Goal: Information Seeking & Learning: Check status

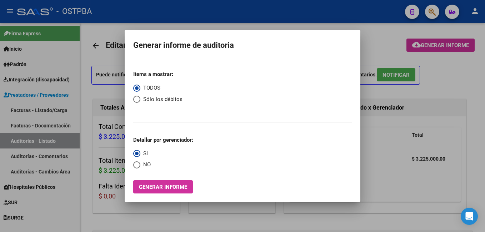
click at [107, 29] on div at bounding box center [242, 116] width 485 height 232
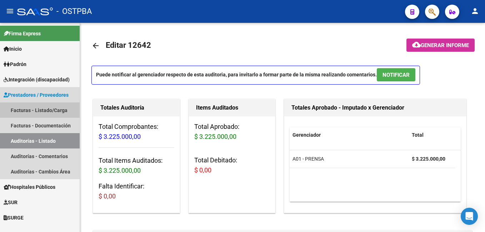
click at [40, 108] on link "Facturas - Listado/Carga" at bounding box center [40, 110] width 80 height 15
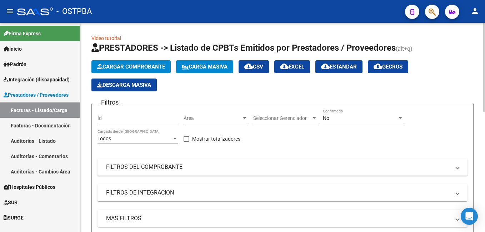
click at [400, 120] on div at bounding box center [400, 118] width 6 height 6
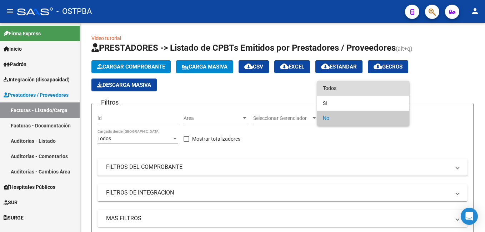
click at [349, 88] on span "Todos" at bounding box center [363, 88] width 81 height 15
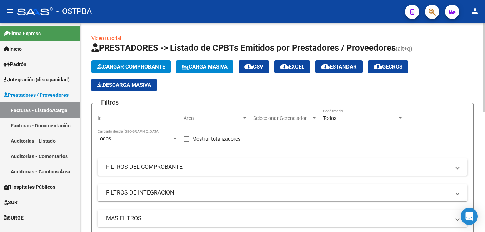
drag, startPoint x: 458, startPoint y: 169, endPoint x: 394, endPoint y: 153, distance: 65.6
click at [458, 169] on span at bounding box center [457, 167] width 3 height 8
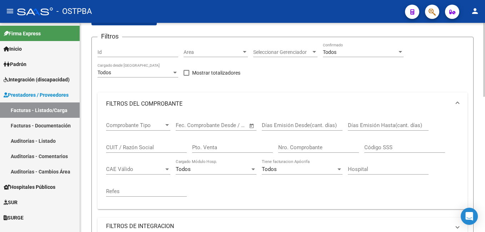
scroll to position [71, 0]
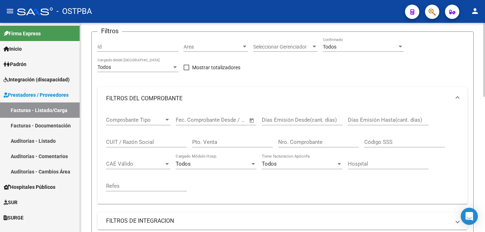
click at [359, 76] on div "Filtros Id Area Area Seleccionar Gerenciador Seleccionar Gerenciador Todos Conf…" at bounding box center [283, 151] width 370 height 226
click at [320, 142] on input "Nro. Comprobante" at bounding box center [318, 142] width 81 height 6
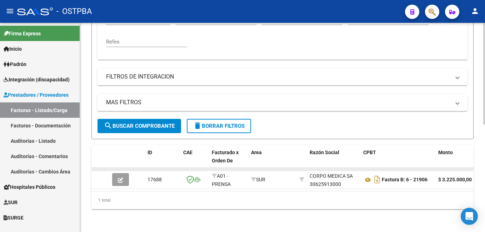
scroll to position [222, 0]
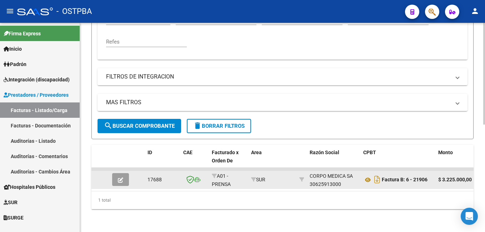
type input "21906"
click at [123, 178] on icon "button" at bounding box center [120, 180] width 5 height 5
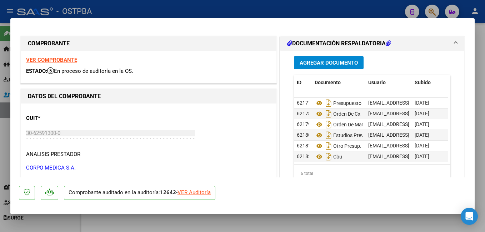
click at [321, 63] on span "Agregar Documento" at bounding box center [329, 63] width 58 height 6
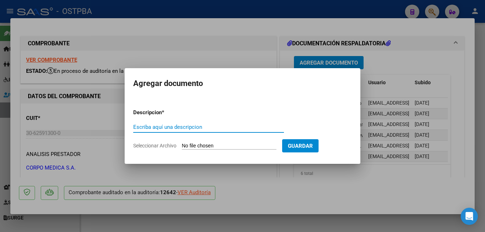
click at [156, 146] on span "Seleccionar Archivo" at bounding box center [154, 146] width 43 height 6
click at [182, 146] on input "Seleccionar Archivo" at bounding box center [229, 146] width 95 height 7
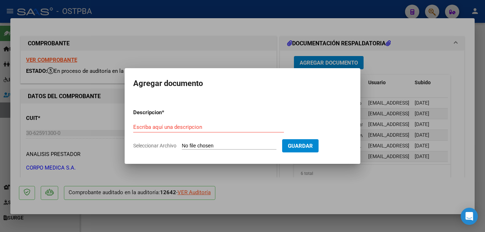
type input "C:\fakepath\Subsidio_20250916_0001.pdf"
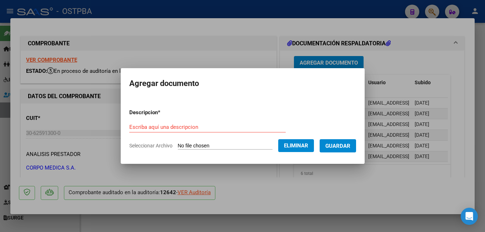
click at [195, 127] on input "Escriba aquí una descripcion" at bounding box center [207, 127] width 157 height 6
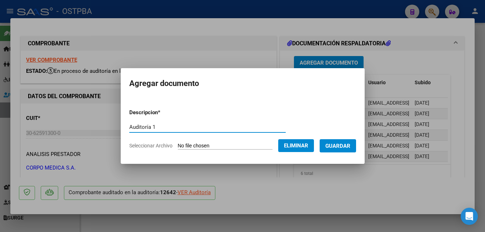
type input "Auditoría 1"
click at [351, 147] on span "Guardar" at bounding box center [338, 146] width 25 height 6
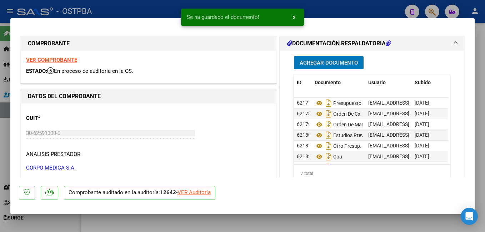
click at [153, 8] on div at bounding box center [242, 116] width 485 height 232
type input "$ 0,00"
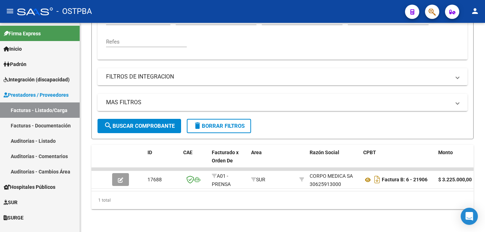
click at [30, 67] on link "Padrón" at bounding box center [40, 63] width 80 height 15
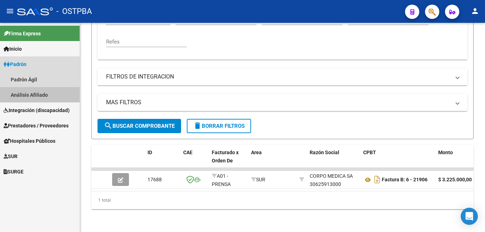
click at [27, 95] on link "Análisis Afiliado" at bounding box center [40, 94] width 80 height 15
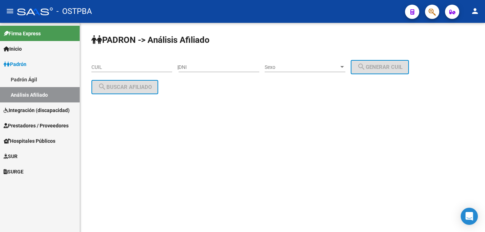
click at [223, 64] on div "DNI" at bounding box center [219, 65] width 81 height 14
type input "40425879"
click at [346, 68] on div at bounding box center [342, 67] width 6 height 6
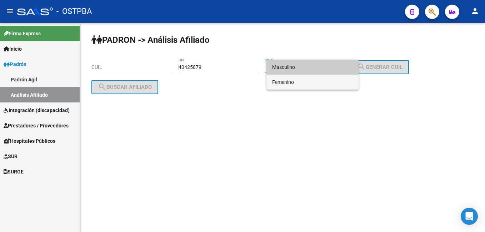
click at [286, 81] on span "Femenino" at bounding box center [312, 82] width 81 height 15
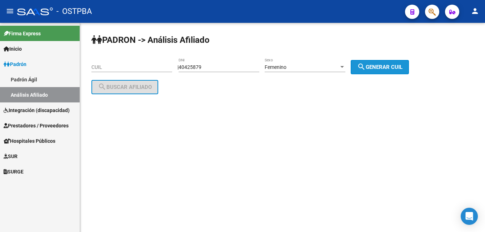
click at [382, 67] on span "search Generar CUIL" at bounding box center [379, 67] width 45 height 6
type input "27-40425879-1"
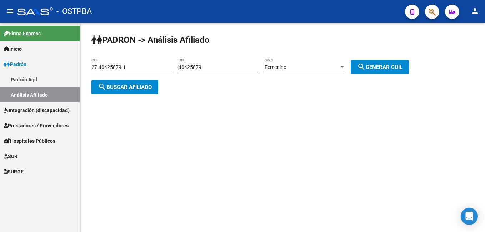
click at [134, 87] on span "search Buscar afiliado" at bounding box center [125, 87] width 54 height 6
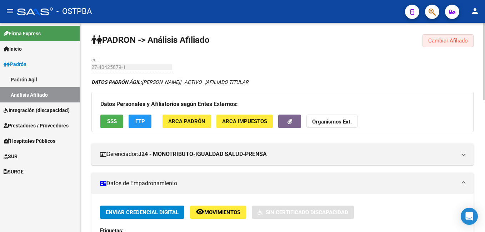
click at [449, 41] on span "Cambiar Afiliado" at bounding box center [449, 41] width 40 height 6
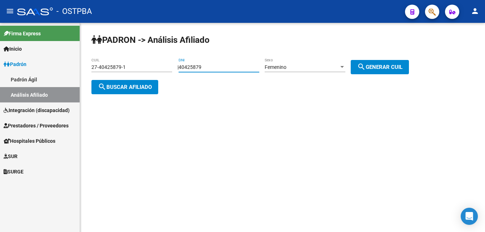
drag, startPoint x: 214, startPoint y: 64, endPoint x: 183, endPoint y: 70, distance: 31.9
click at [183, 69] on div "| 40425879 DNI Femenino Sexo search Generar CUIL" at bounding box center [296, 67] width 237 height 6
type input "46110102"
click at [400, 64] on span "search Generar CUIL" at bounding box center [379, 67] width 45 height 6
type input "27-46110102-5"
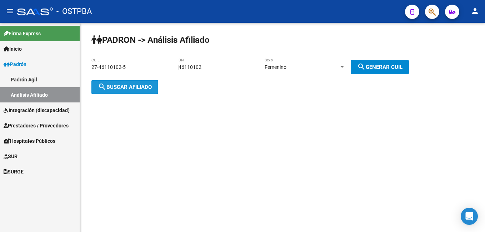
click at [123, 90] on button "search Buscar afiliado" at bounding box center [125, 87] width 67 height 14
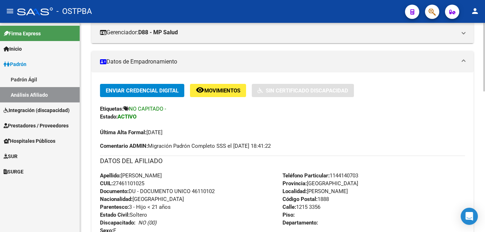
scroll to position [107, 0]
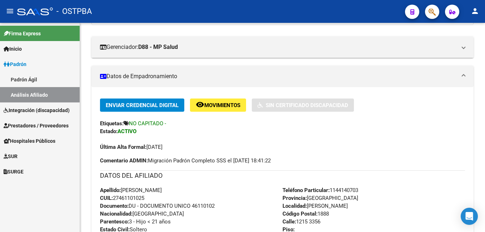
click at [40, 124] on span "Prestadores / Proveedores" at bounding box center [36, 126] width 65 height 8
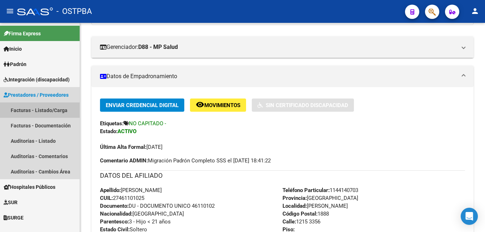
click at [25, 109] on link "Facturas - Listado/Carga" at bounding box center [40, 110] width 80 height 15
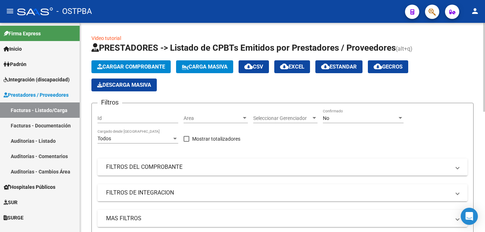
click at [401, 120] on div at bounding box center [400, 118] width 6 height 6
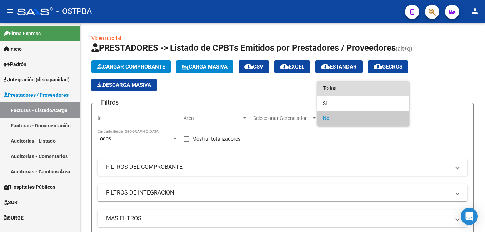
click at [345, 88] on span "Todos" at bounding box center [363, 88] width 81 height 15
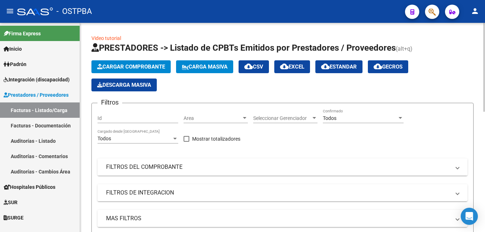
click at [461, 168] on mat-expansion-panel-header "FILTROS DEL COMPROBANTE" at bounding box center [283, 167] width 370 height 17
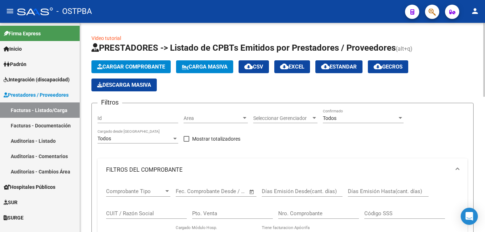
click at [321, 214] on input "Nro. Comprobante" at bounding box center [318, 214] width 81 height 6
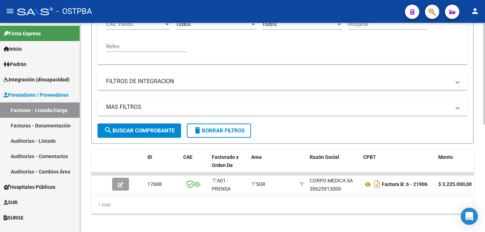
scroll to position [214, 0]
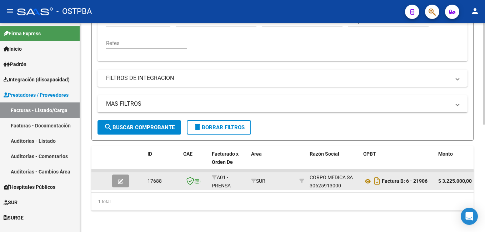
type input "21906"
click at [118, 186] on button "button" at bounding box center [120, 181] width 17 height 13
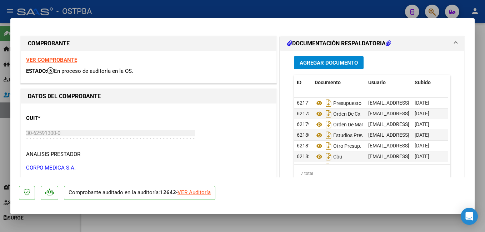
click at [327, 62] on span "Agregar Documento" at bounding box center [329, 63] width 58 height 6
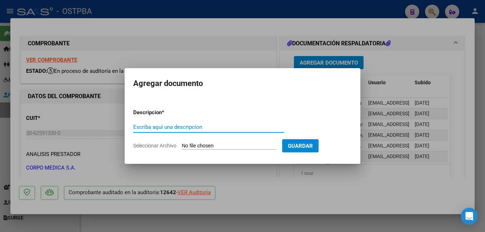
click at [153, 145] on span "Seleccionar Archivo" at bounding box center [154, 146] width 43 height 6
click at [182, 145] on input "Seleccionar Archivo" at bounding box center [229, 146] width 95 height 7
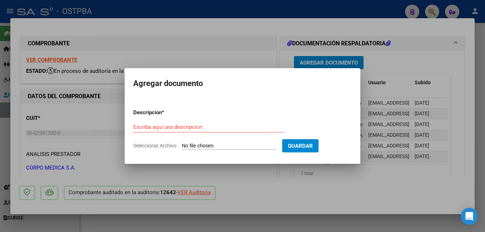
type input "C:\fakepath\Auditoría.pdf"
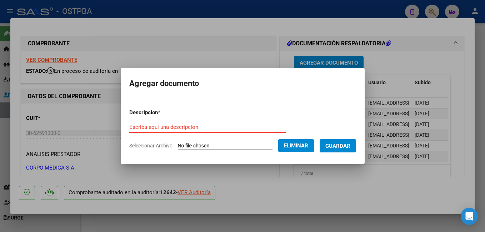
click at [191, 120] on form "Descripcion * Escriba aquí una descripcion Seleccionar Archivo Eliminar Guardar" at bounding box center [242, 129] width 227 height 52
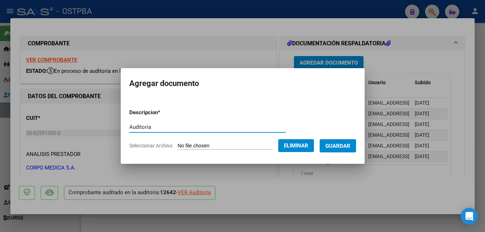
type input "Auditoría"
click at [350, 145] on span "Guardar" at bounding box center [338, 146] width 25 height 6
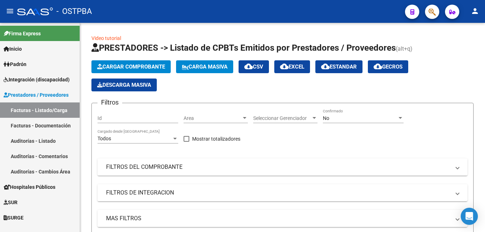
click at [26, 62] on span "Padrón" at bounding box center [15, 64] width 23 height 8
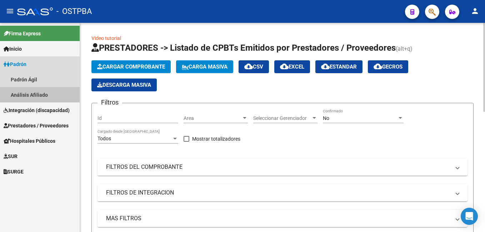
drag, startPoint x: 38, startPoint y: 93, endPoint x: 286, endPoint y: 86, distance: 248.2
click at [39, 93] on link "Análisis Afiliado" at bounding box center [40, 94] width 80 height 15
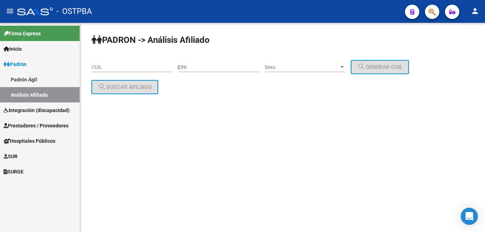
click at [218, 70] on input "DNI" at bounding box center [219, 67] width 81 height 6
type input "45004555"
click at [346, 68] on div at bounding box center [342, 67] width 6 height 6
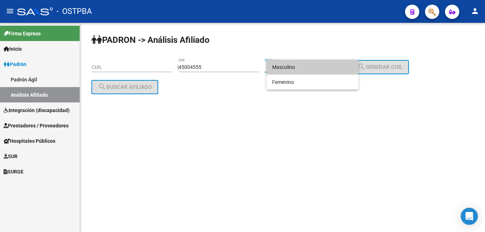
click at [312, 68] on span "Masculino" at bounding box center [312, 67] width 81 height 15
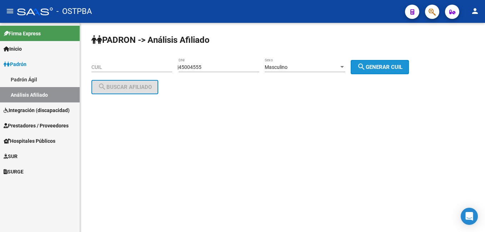
click at [387, 64] on span "search Generar CUIL" at bounding box center [379, 67] width 45 height 6
type input "20-45004555-2"
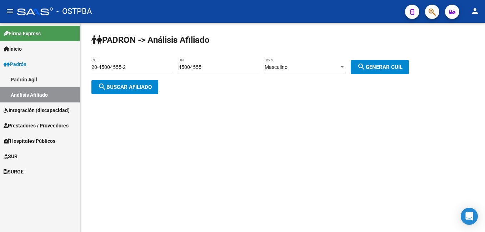
click at [139, 88] on span "search Buscar afiliado" at bounding box center [125, 87] width 54 height 6
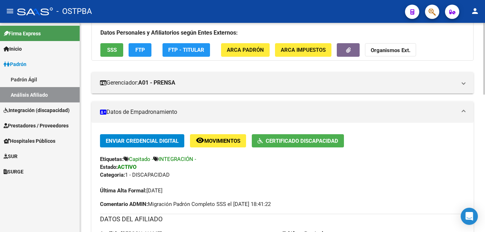
scroll to position [107, 0]
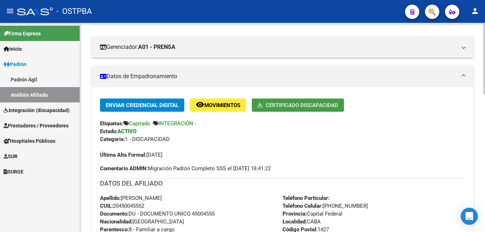
click at [305, 106] on span "Certificado Discapacidad" at bounding box center [302, 105] width 73 height 6
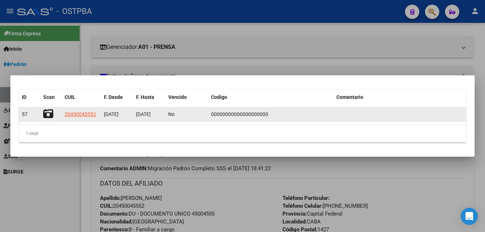
click at [48, 115] on icon at bounding box center [48, 114] width 10 height 10
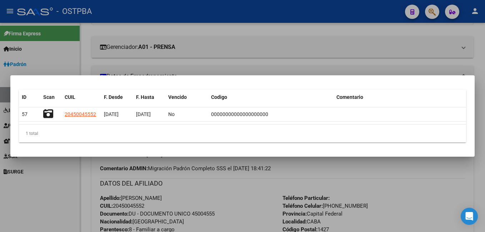
click at [204, 24] on div at bounding box center [242, 116] width 485 height 232
